Goal: Task Accomplishment & Management: Complete application form

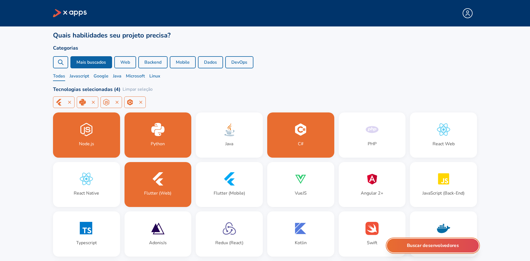
click at [434, 248] on button "Buscar desenvolvedores" at bounding box center [433, 246] width 92 height 14
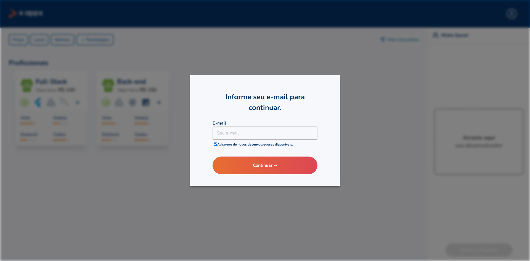
click at [363, 78] on div at bounding box center [265, 130] width 530 height 261
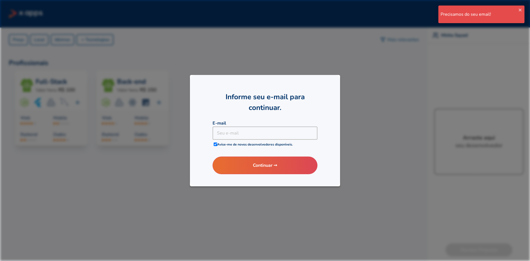
click at [361, 114] on div at bounding box center [265, 130] width 530 height 261
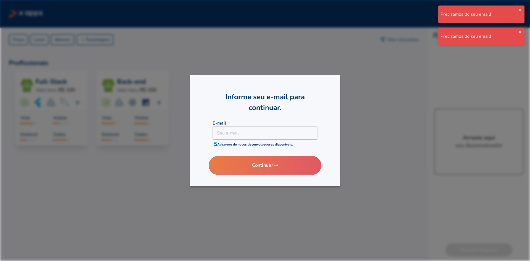
click at [277, 163] on button "Continuar ➙" at bounding box center [265, 165] width 112 height 19
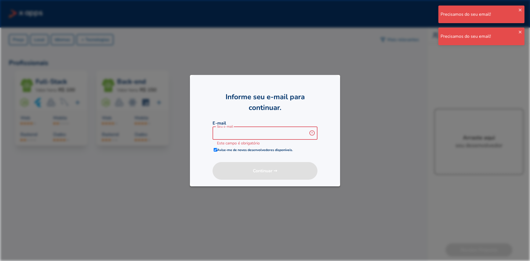
click at [276, 135] on input at bounding box center [261, 133] width 97 height 13
click at [527, 33] on div at bounding box center [265, 130] width 530 height 261
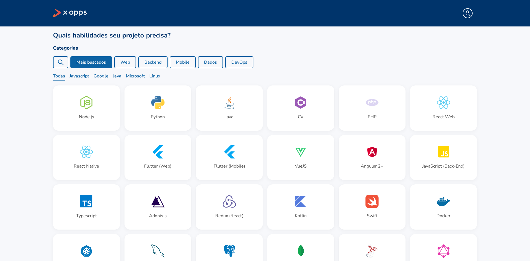
click at [64, 56] on div at bounding box center [60, 62] width 15 height 12
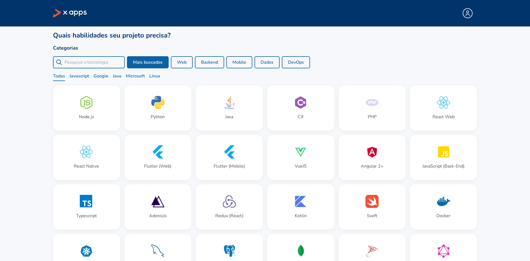
click at [76, 59] on input "search" at bounding box center [93, 62] width 57 height 7
click at [55, 9] on icon at bounding box center [70, 13] width 34 height 8
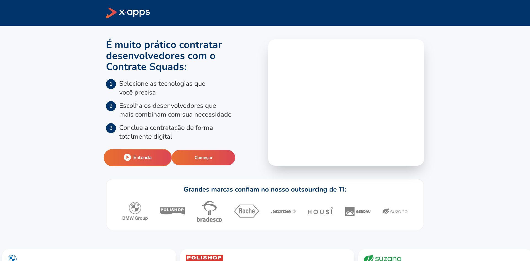
click at [172, 149] on button "Entenda" at bounding box center [138, 157] width 68 height 17
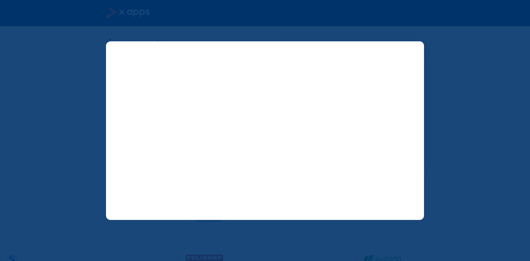
click at [415, 48] on icon at bounding box center [416, 48] width 7 height 7
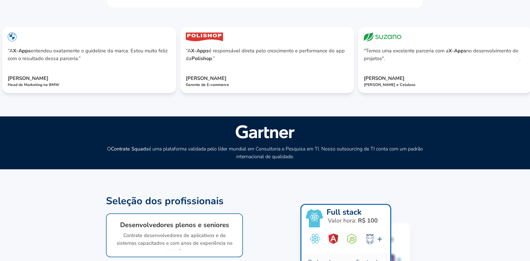
scroll to position [224, 0]
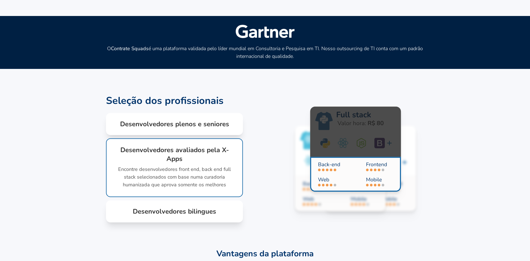
click at [224, 201] on div "Desenvolvedores bilingues Além de contratar desenvolvedores com anos de experiê…" at bounding box center [174, 212] width 137 height 22
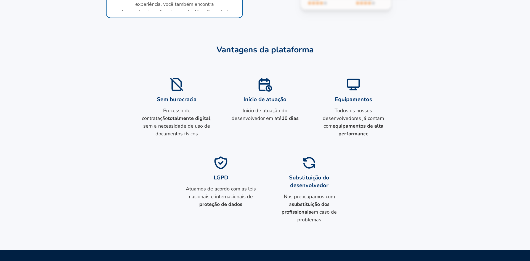
scroll to position [479, 0]
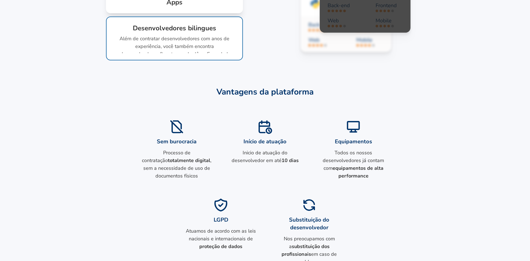
click at [300, 198] on icon at bounding box center [309, 205] width 71 height 15
click at [309, 244] on strong "substituição dos profissionais" at bounding box center [306, 251] width 48 height 14
click at [308, 244] on strong "substituição dos profissionais" at bounding box center [306, 251] width 48 height 14
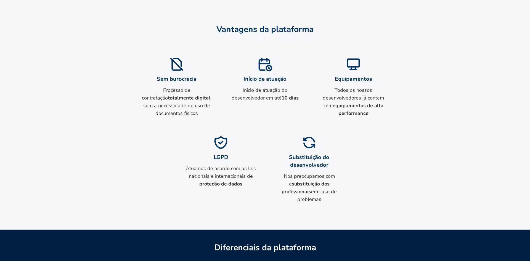
scroll to position [529, 0]
